Goal: Register for event/course

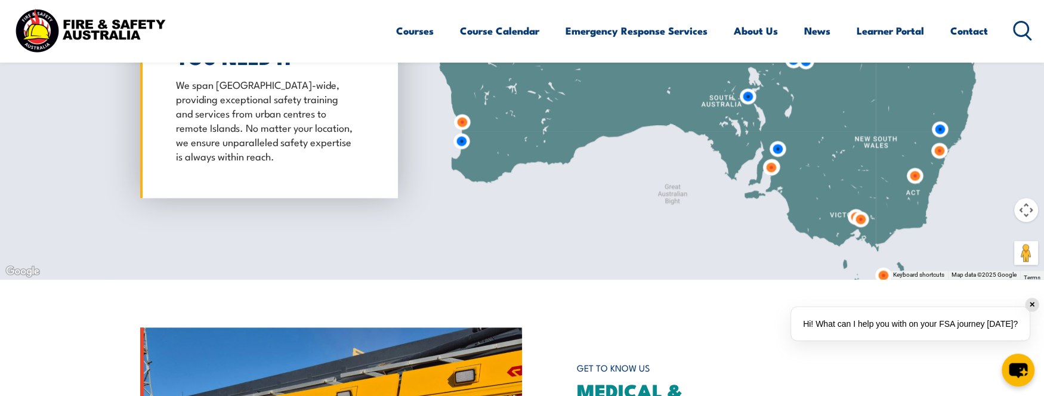
scroll to position [1432, 0]
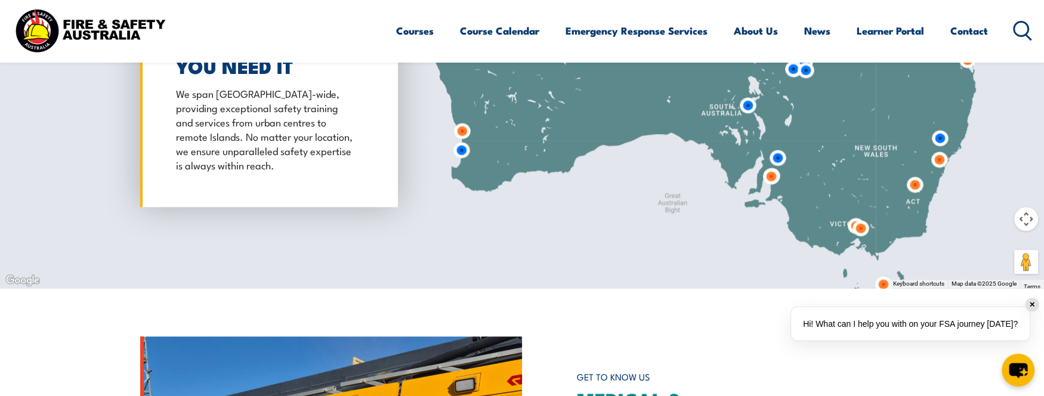
click at [915, 184] on img at bounding box center [915, 185] width 32 height 32
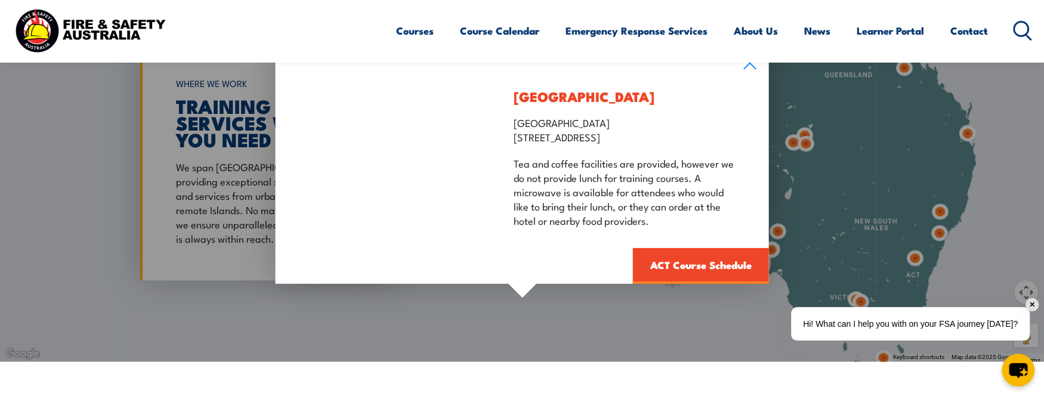
scroll to position [1372, 0]
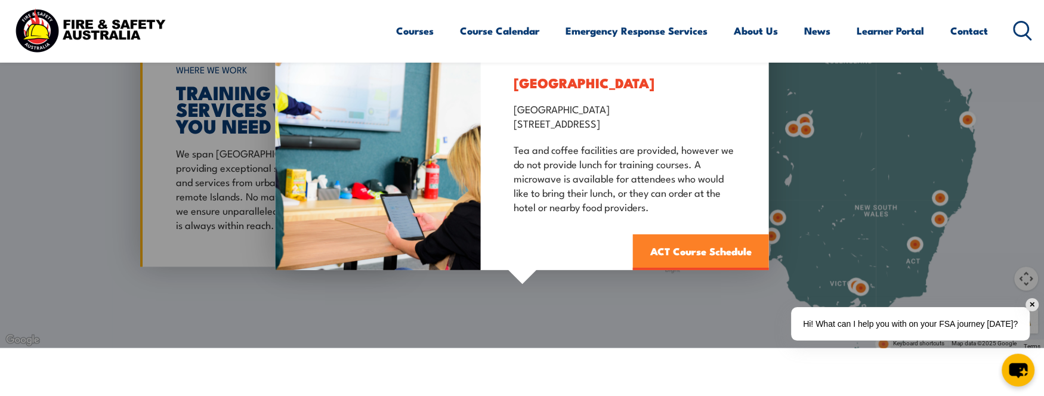
click at [707, 251] on link "ACT Course Schedule" at bounding box center [701, 252] width 136 height 36
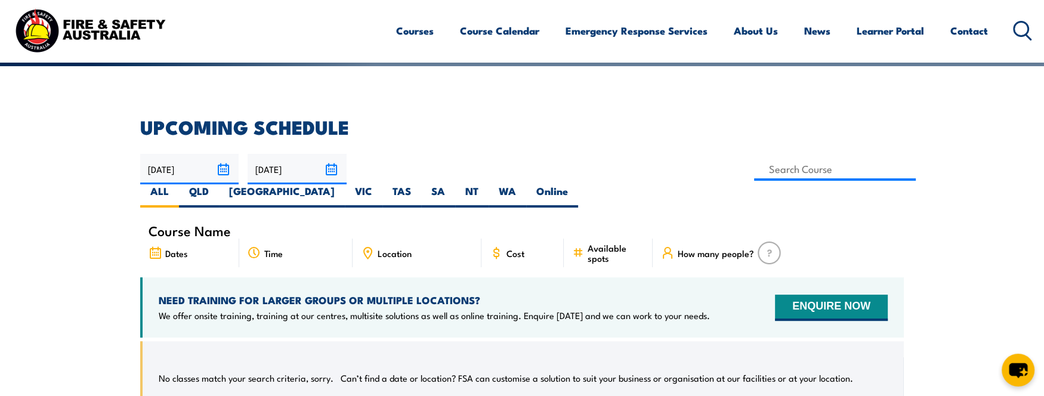
scroll to position [274, 0]
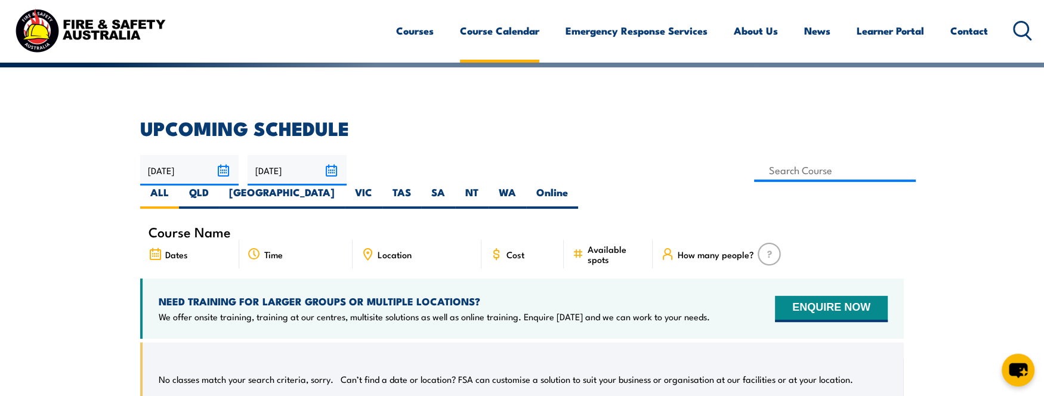
click at [496, 32] on link "Course Calendar" at bounding box center [499, 31] width 79 height 32
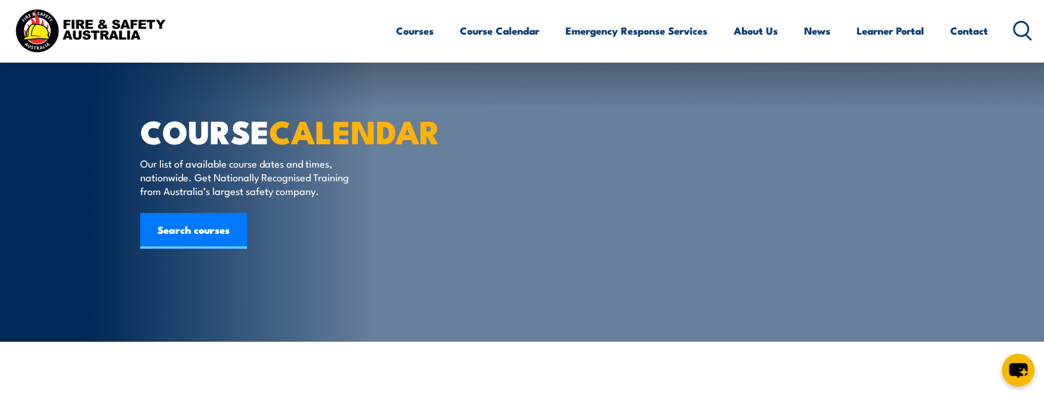
scroll to position [358, 0]
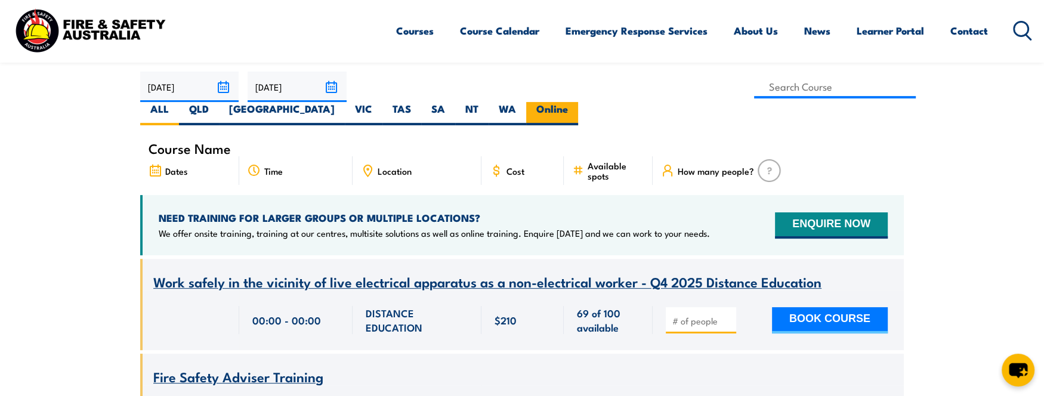
click at [578, 102] on label "Online" at bounding box center [552, 113] width 52 height 23
click at [576, 102] on input "Online" at bounding box center [572, 106] width 8 height 8
radio input "true"
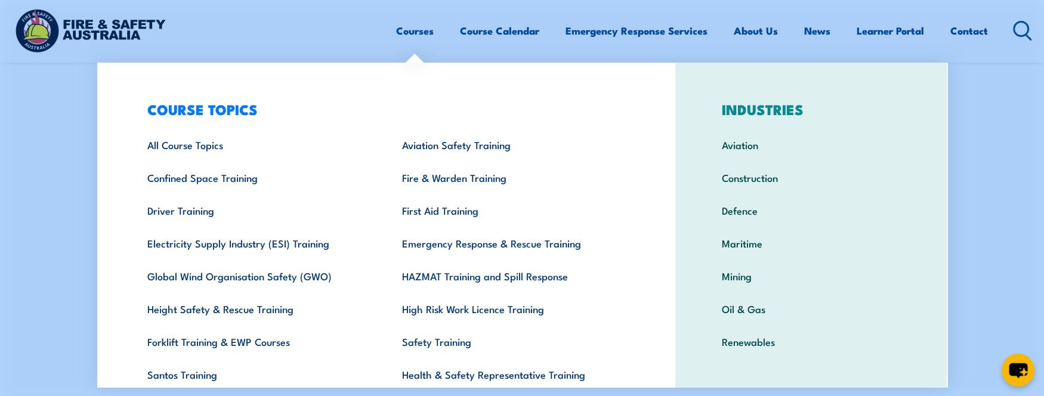
click at [412, 34] on link "Courses" at bounding box center [415, 31] width 38 height 32
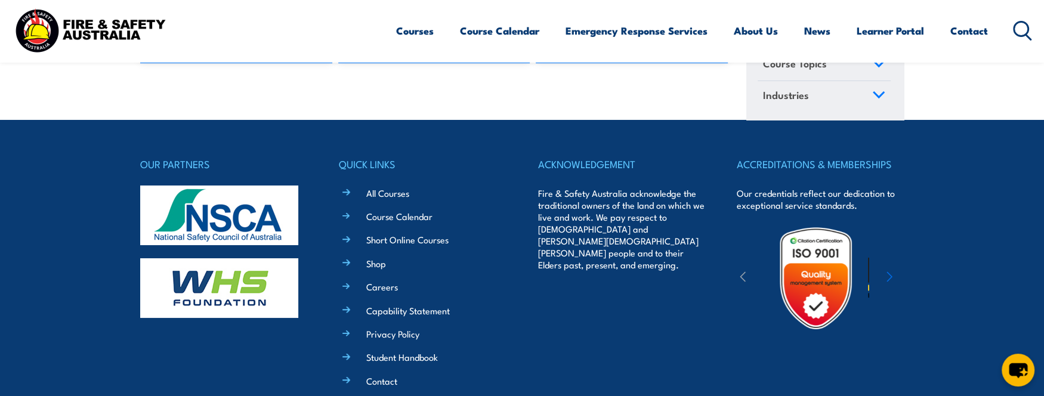
scroll to position [14792, 0]
